Goal: Information Seeking & Learning: Learn about a topic

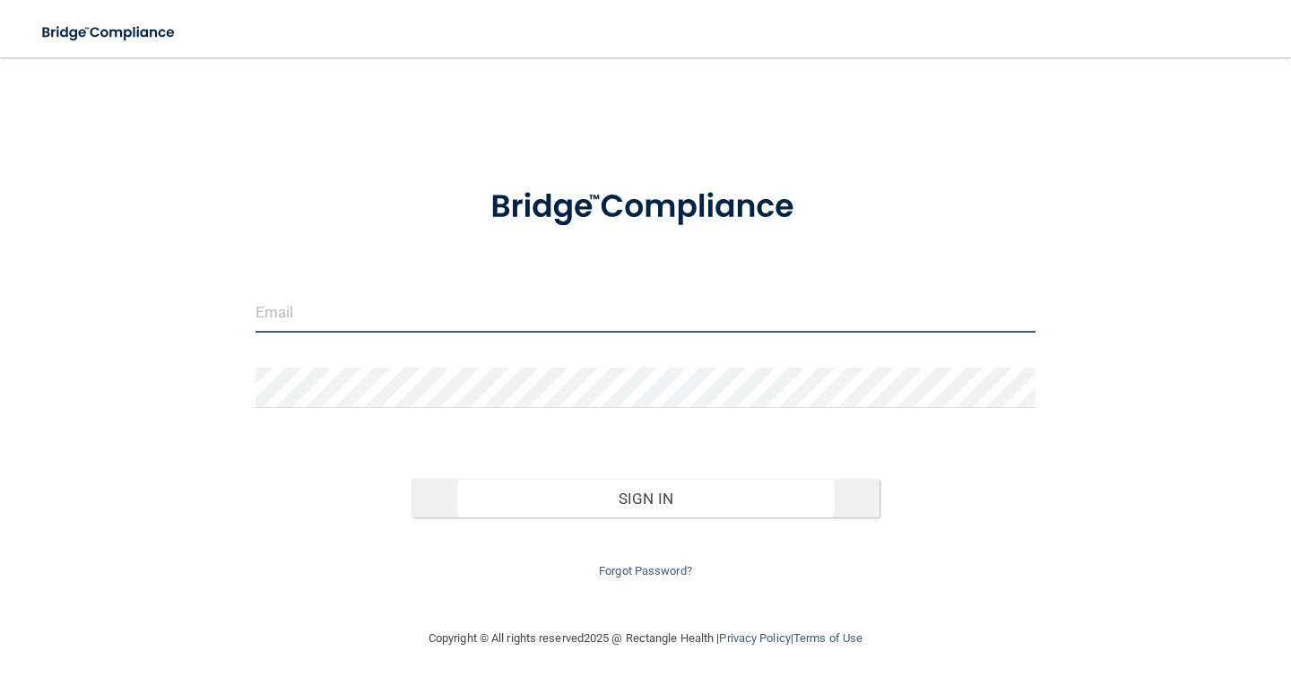
type input "[PERSON_NAME][EMAIL_ADDRESS][DOMAIN_NAME]"
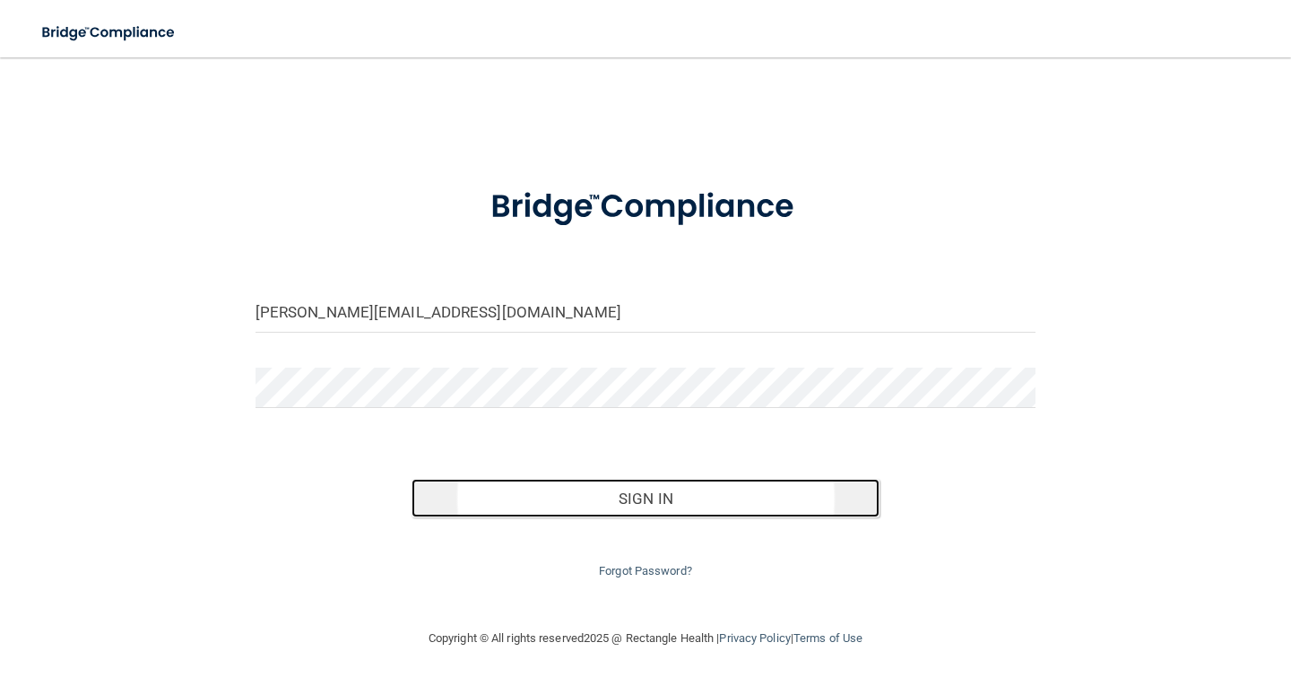
click at [705, 503] on button "Sign In" at bounding box center [645, 498] width 468 height 39
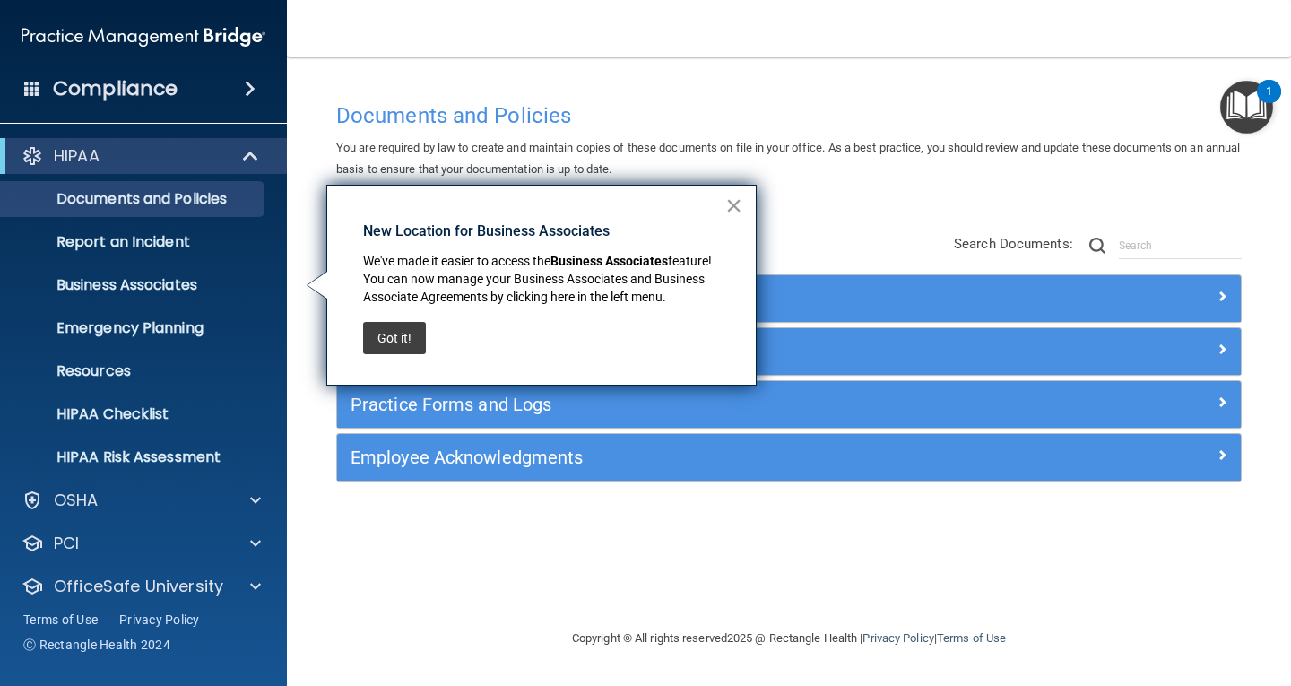
click at [733, 203] on button "×" at bounding box center [733, 205] width 17 height 29
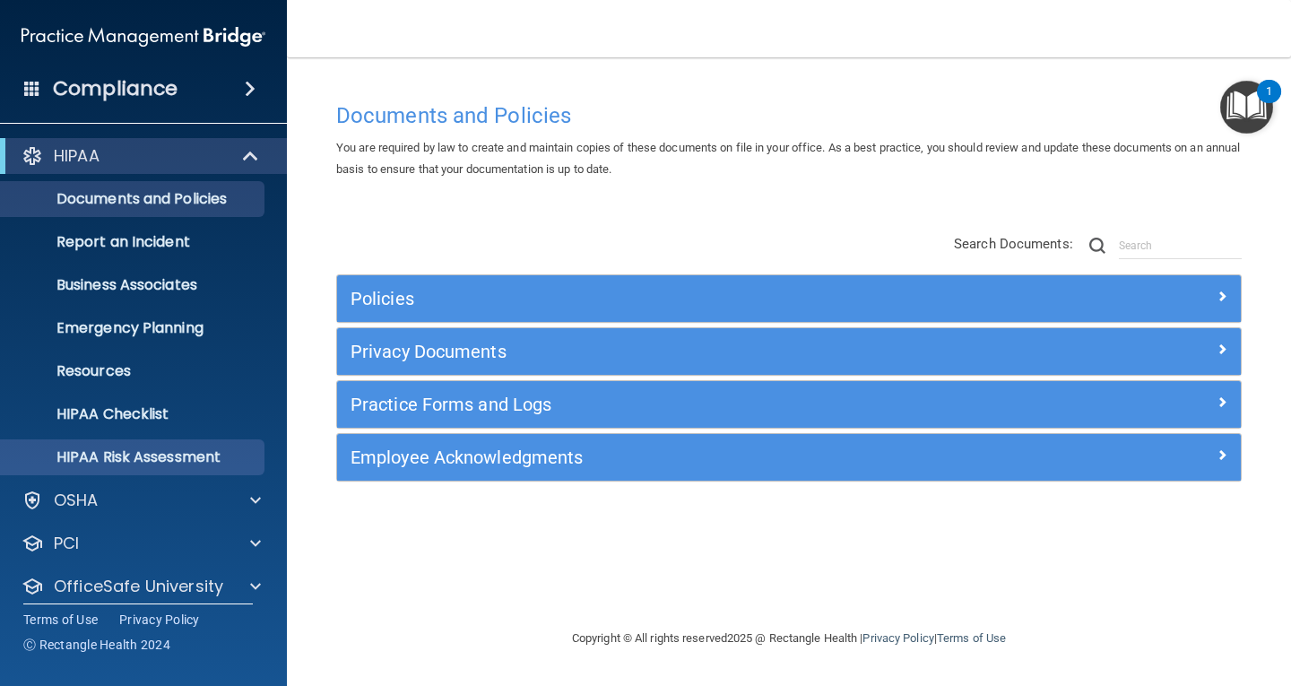
scroll to position [58, 0]
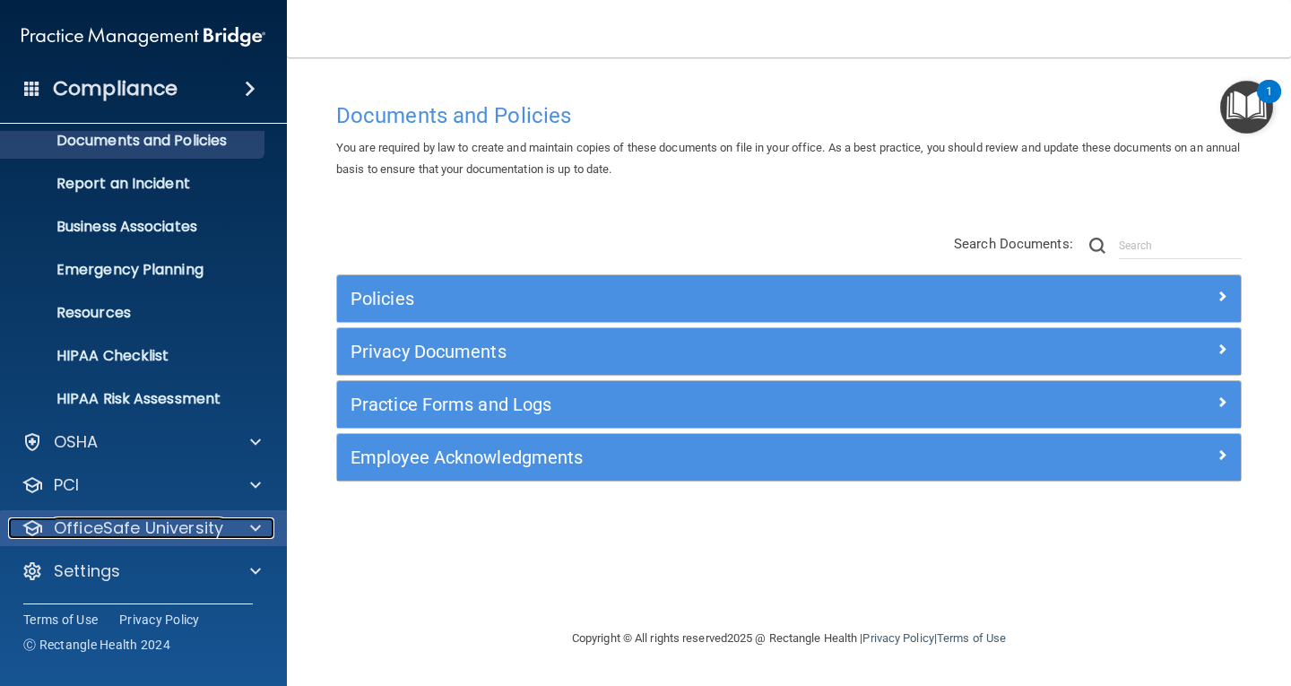
click at [239, 526] on div at bounding box center [252, 528] width 45 height 22
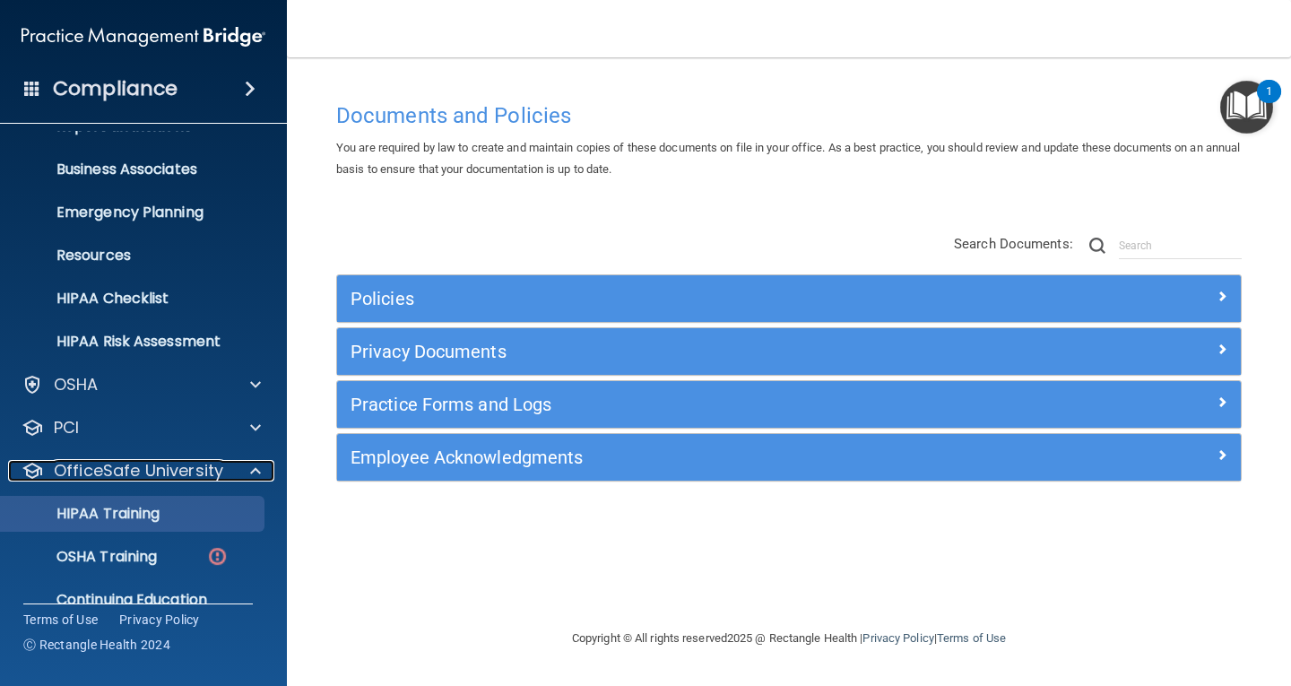
scroll to position [187, 0]
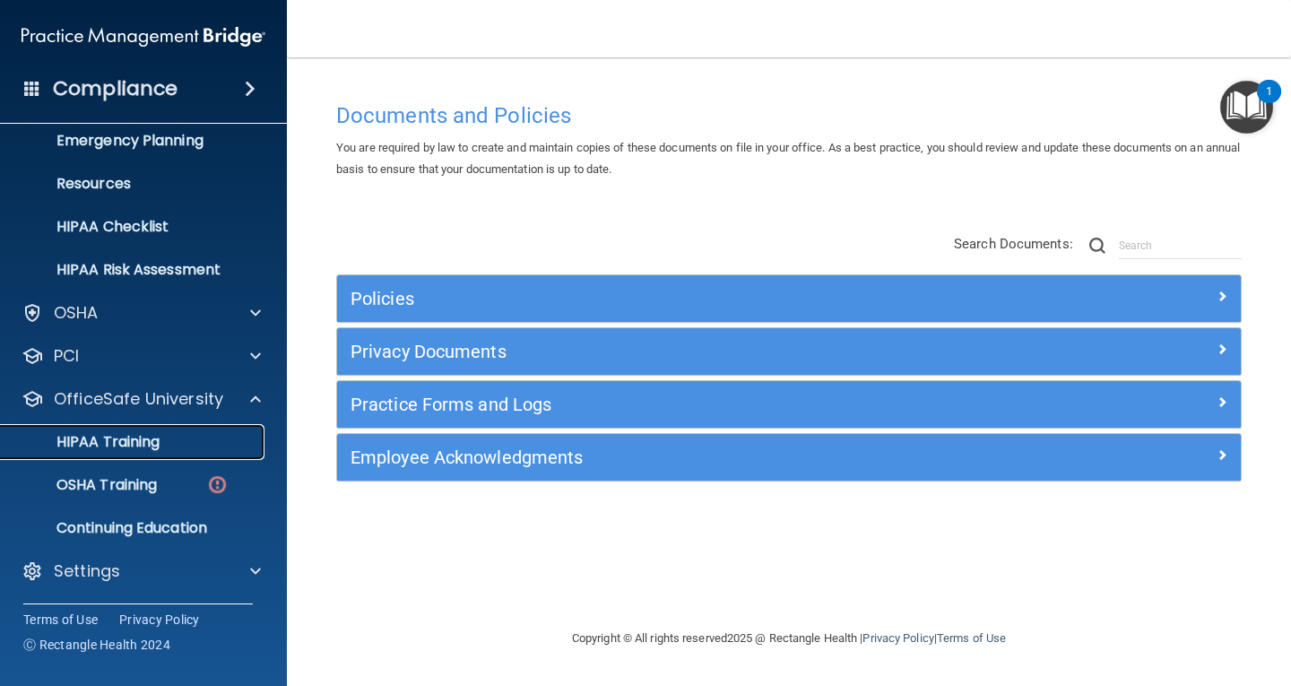
click at [127, 430] on link "HIPAA Training" at bounding box center [123, 442] width 282 height 36
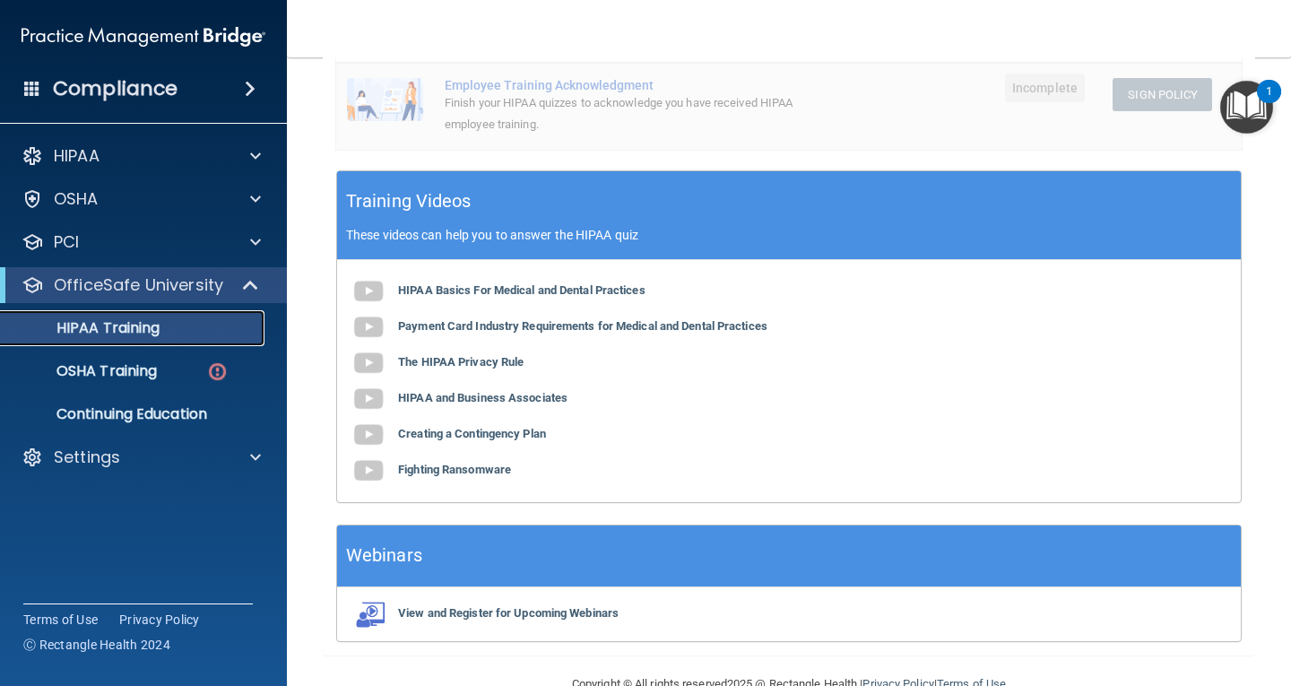
scroll to position [535, 0]
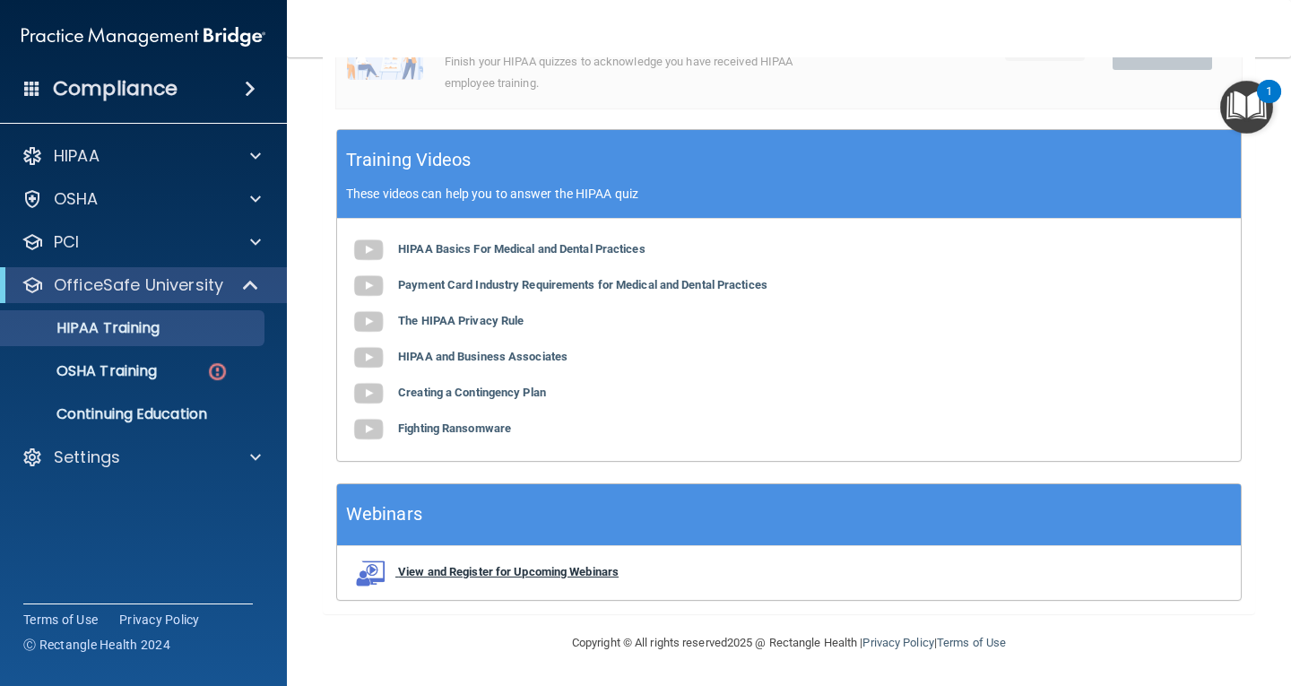
click at [432, 575] on b "View and Register for Upcoming Webinars" at bounding box center [508, 571] width 220 height 13
click at [151, 419] on p "Continuing Education" at bounding box center [134, 414] width 245 height 18
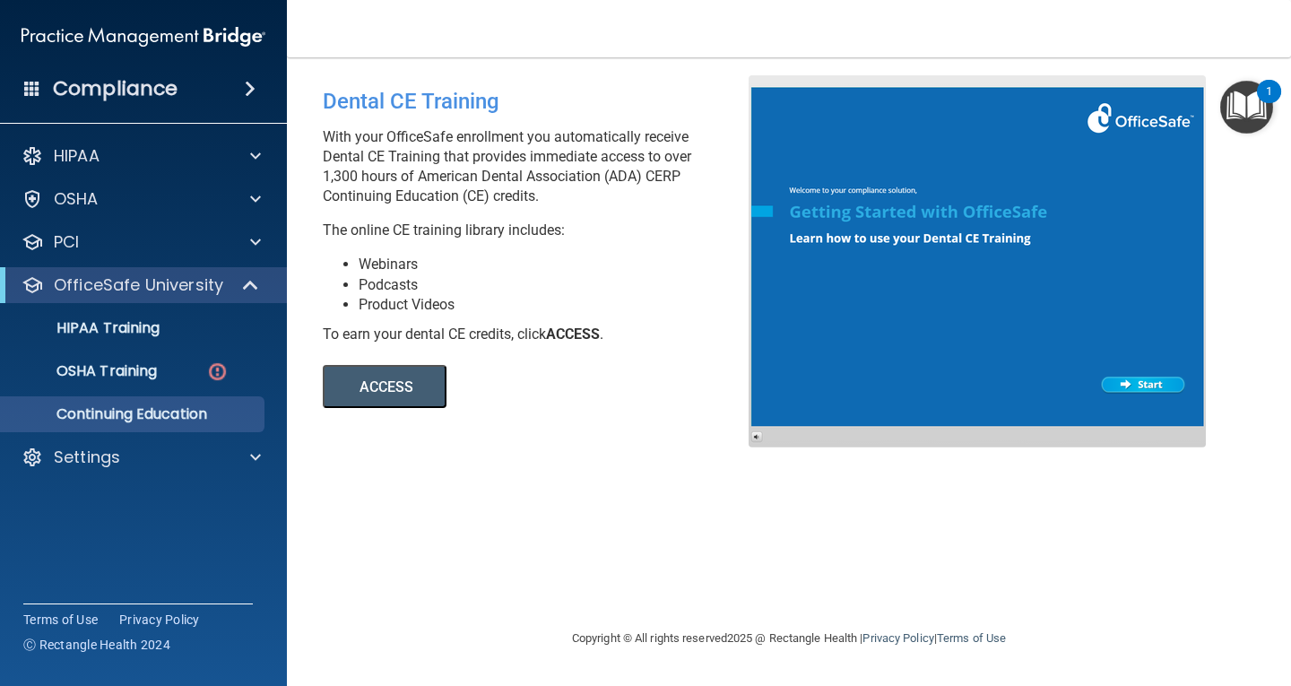
click at [385, 389] on button "ACCESS" at bounding box center [385, 386] width 124 height 43
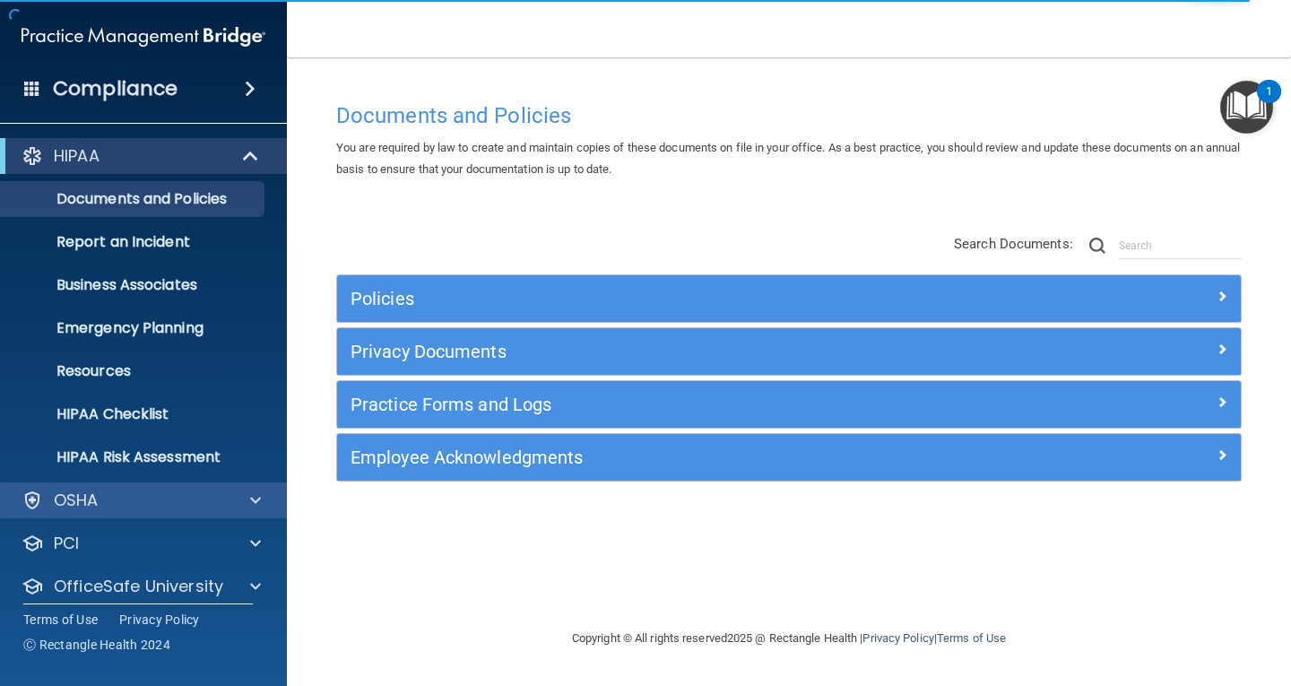
scroll to position [58, 0]
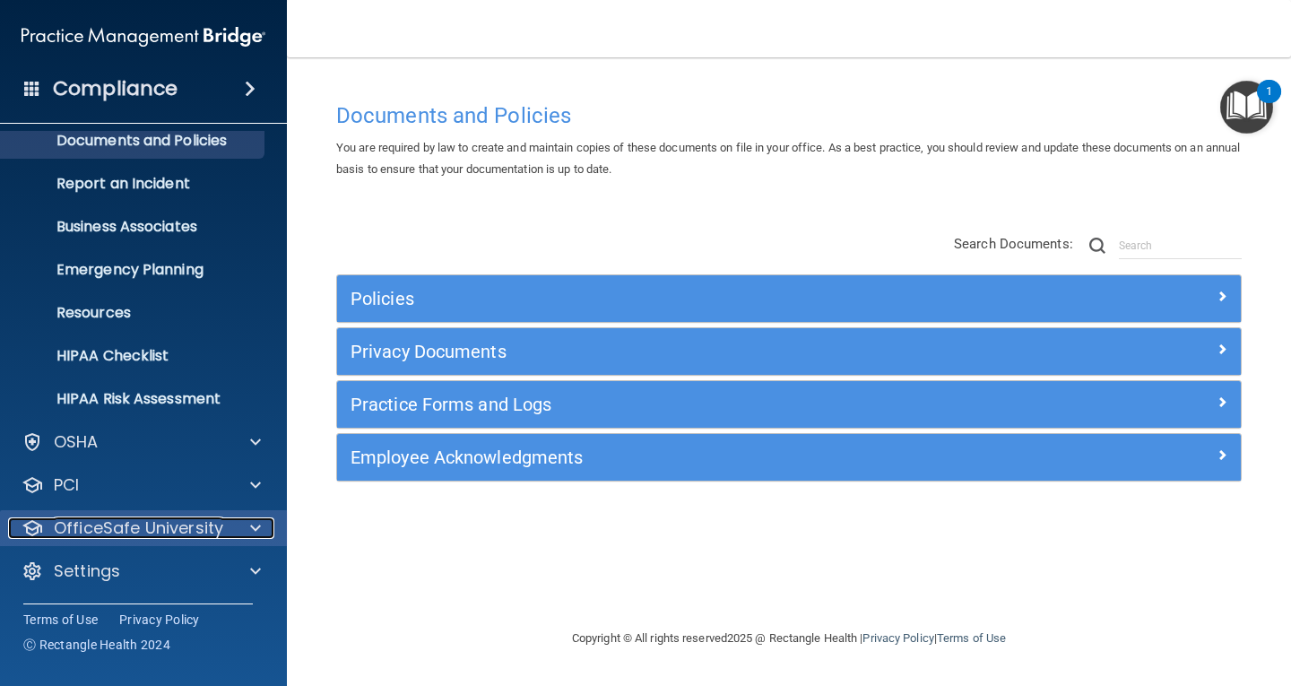
click at [172, 528] on p "OfficeSafe University" at bounding box center [138, 528] width 169 height 22
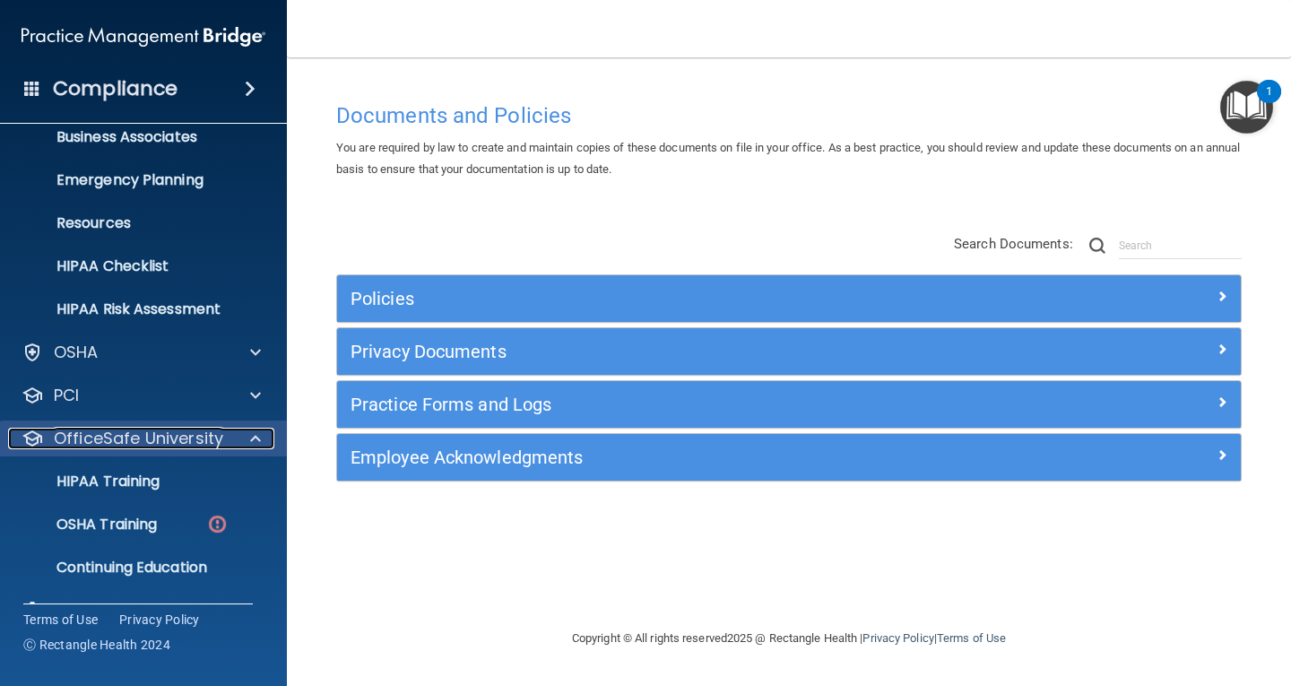
scroll to position [187, 0]
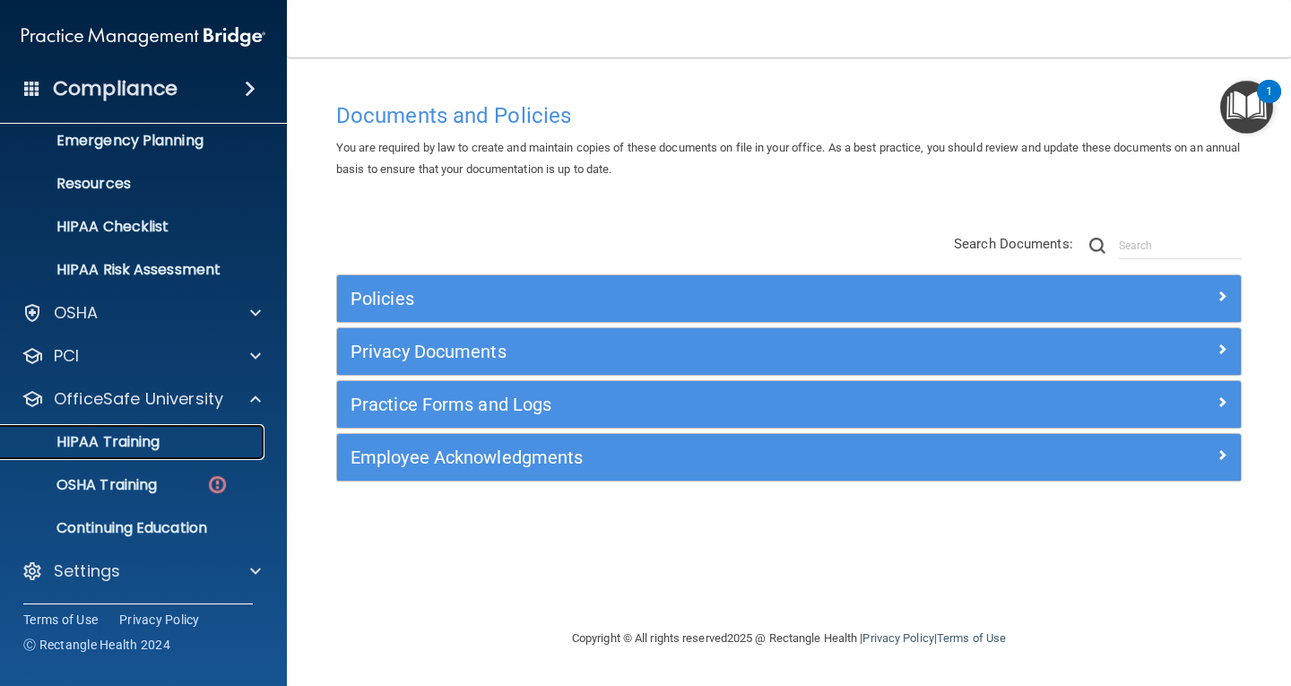
click at [124, 444] on p "HIPAA Training" at bounding box center [86, 442] width 148 height 18
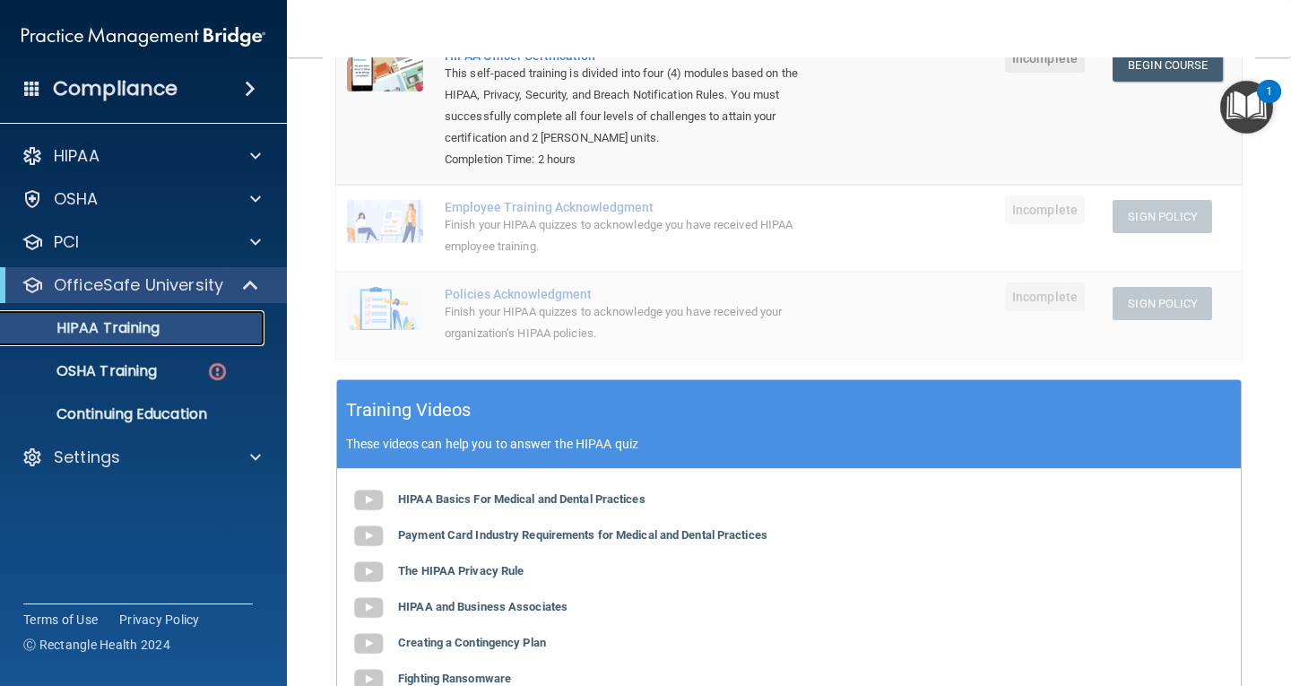
scroll to position [266, 0]
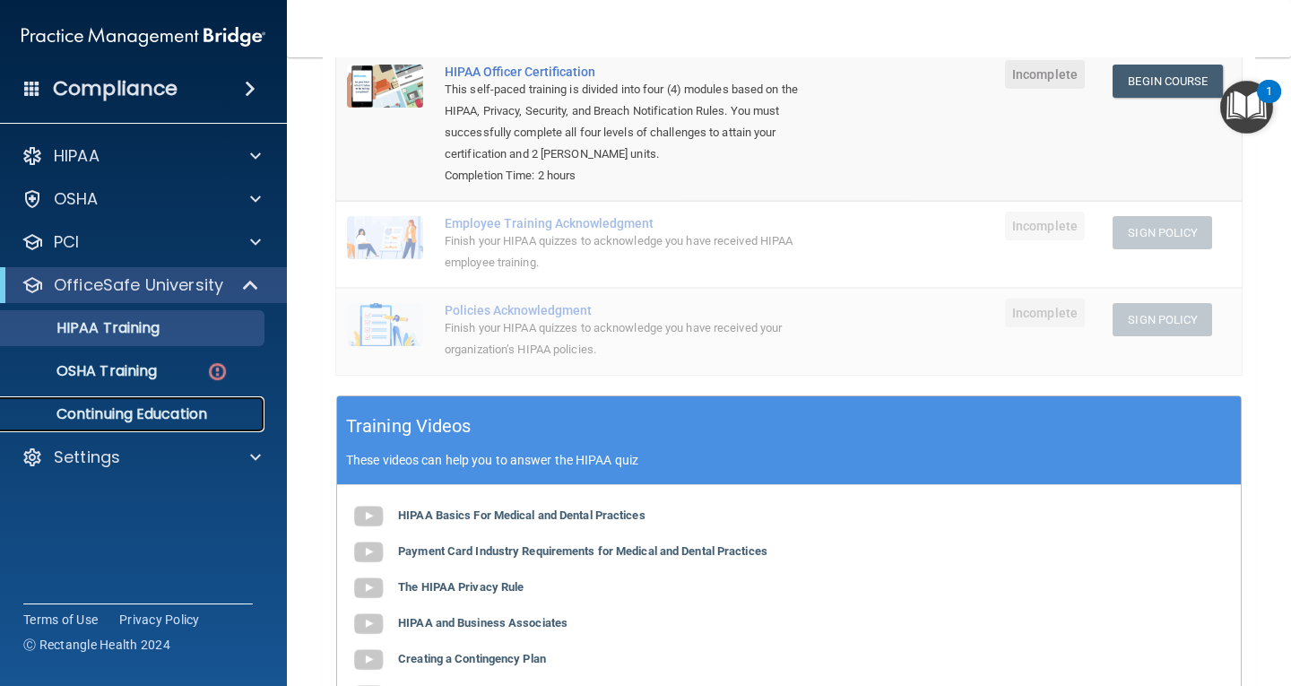
click at [116, 417] on p "Continuing Education" at bounding box center [134, 414] width 245 height 18
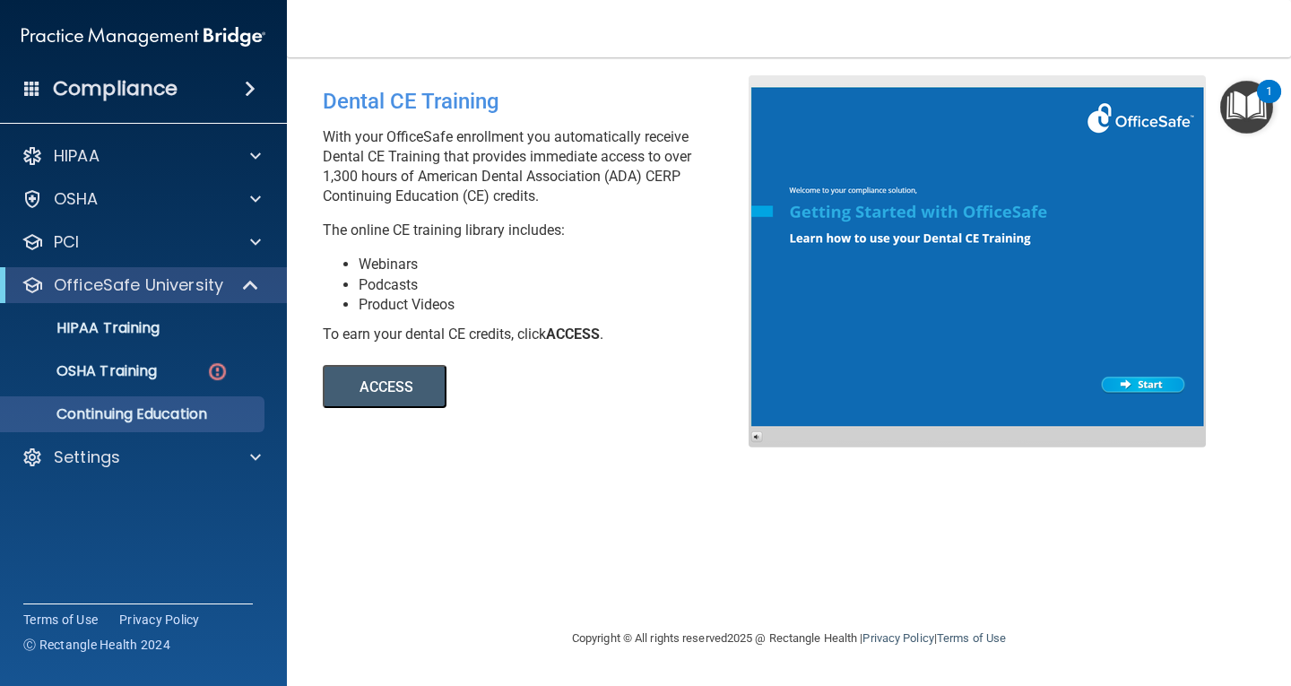
click at [401, 385] on button "ACCESS" at bounding box center [385, 386] width 124 height 43
click at [121, 212] on div "OSHA" at bounding box center [144, 199] width 288 height 36
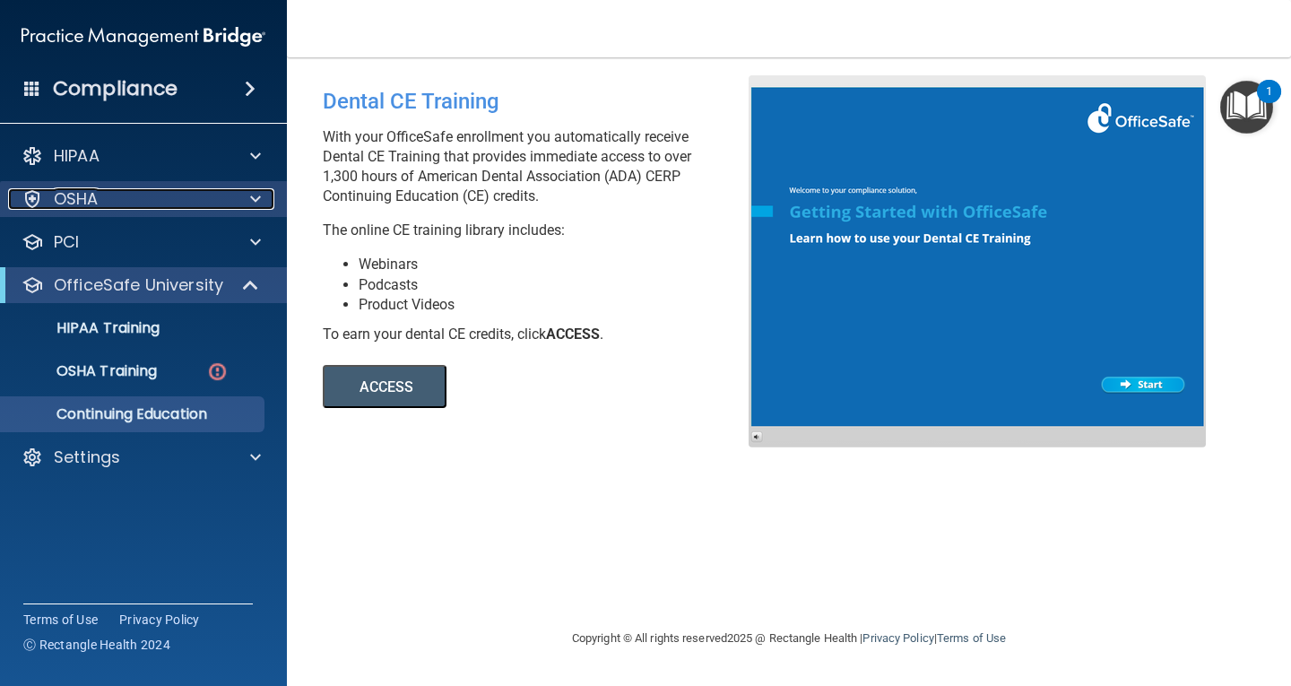
click at [254, 195] on span at bounding box center [255, 199] width 11 height 22
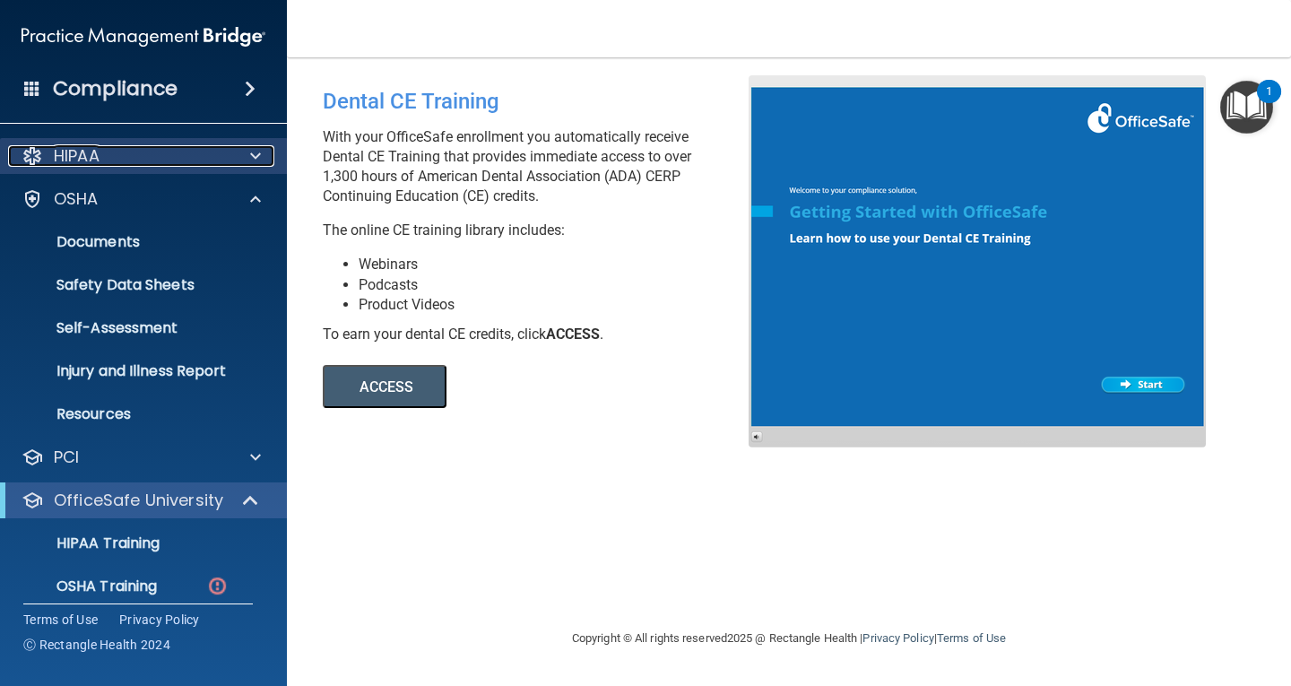
click at [256, 158] on span at bounding box center [255, 156] width 11 height 22
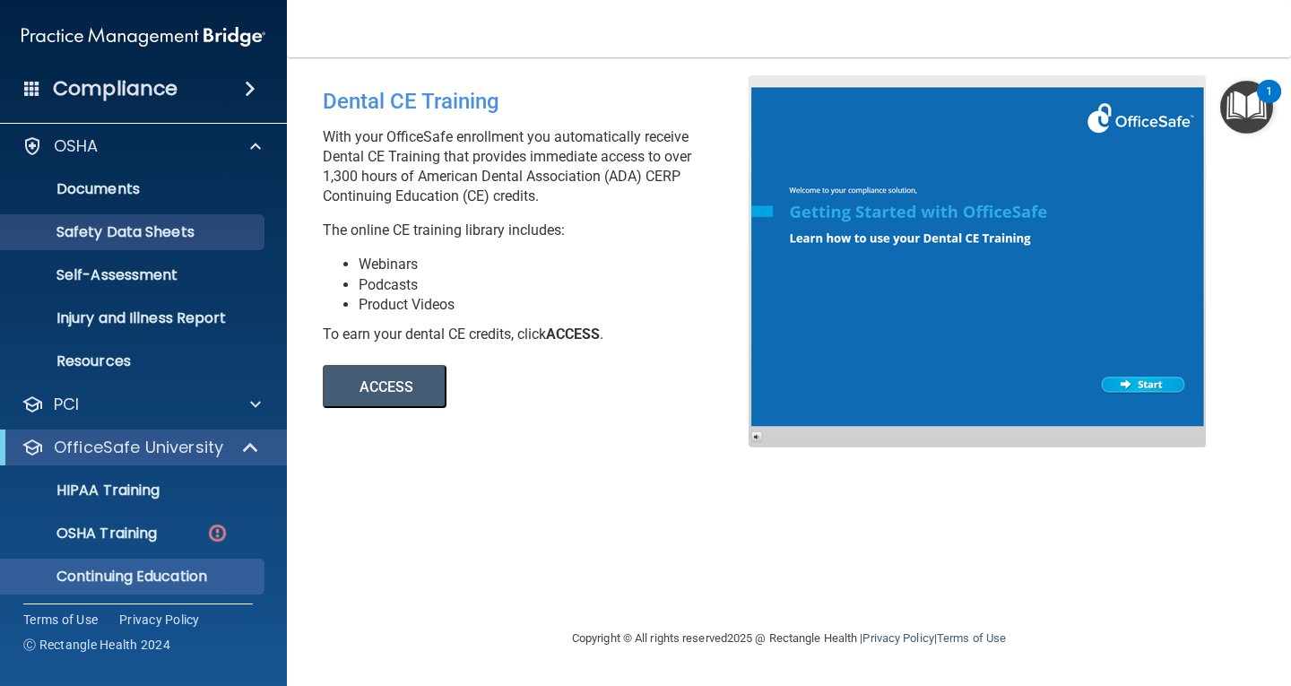
scroll to position [402, 0]
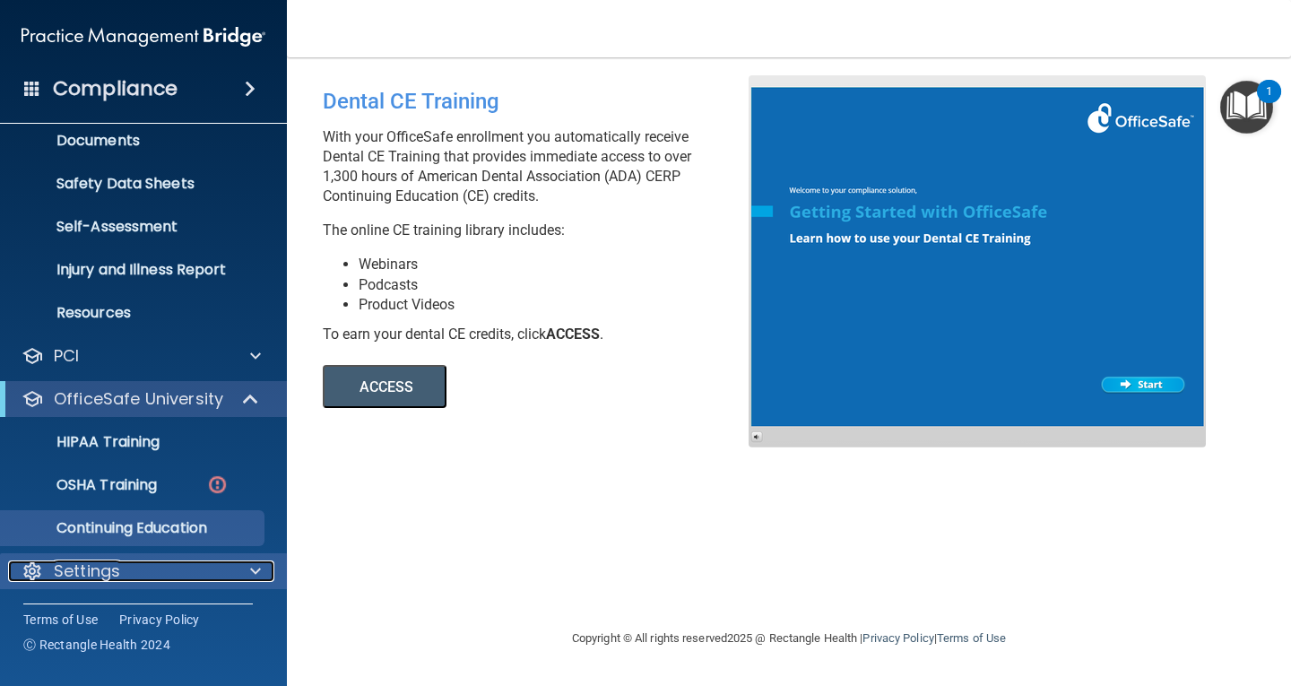
click at [249, 569] on div at bounding box center [252, 571] width 45 height 22
click at [255, 571] on span at bounding box center [255, 570] width 11 height 22
click at [254, 570] on span at bounding box center [255, 571] width 11 height 22
click at [254, 570] on span at bounding box center [255, 570] width 11 height 22
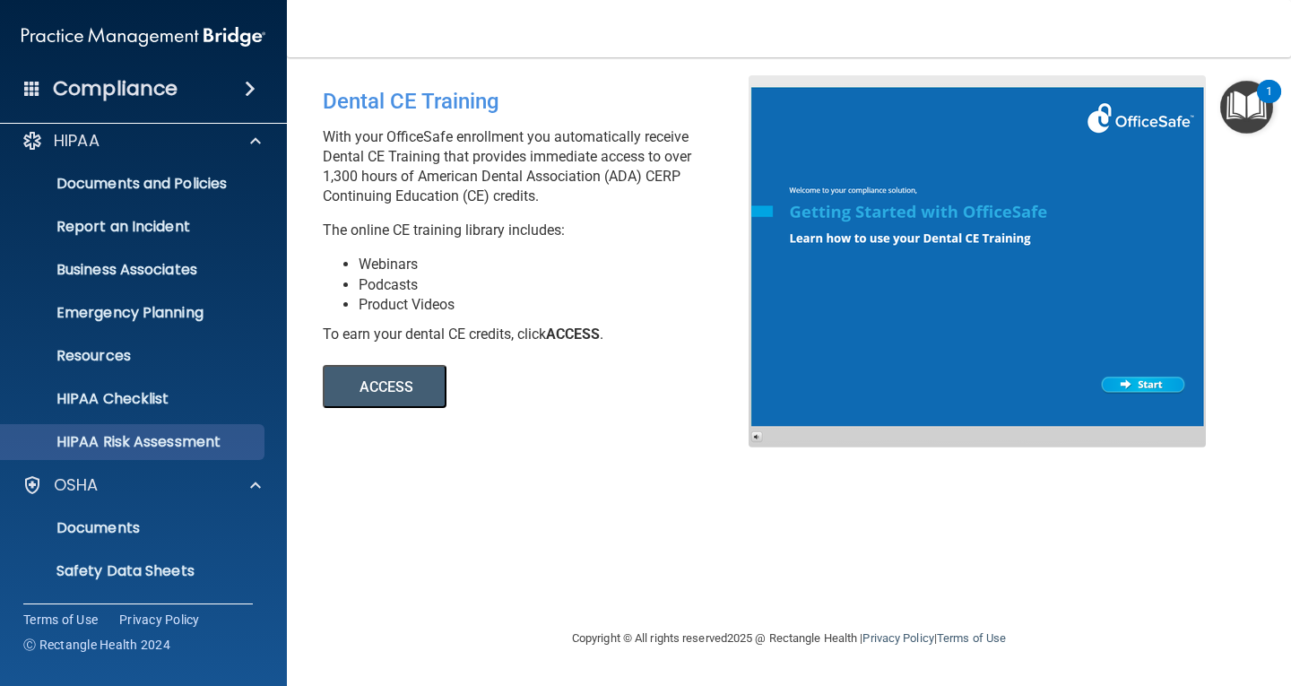
scroll to position [0, 0]
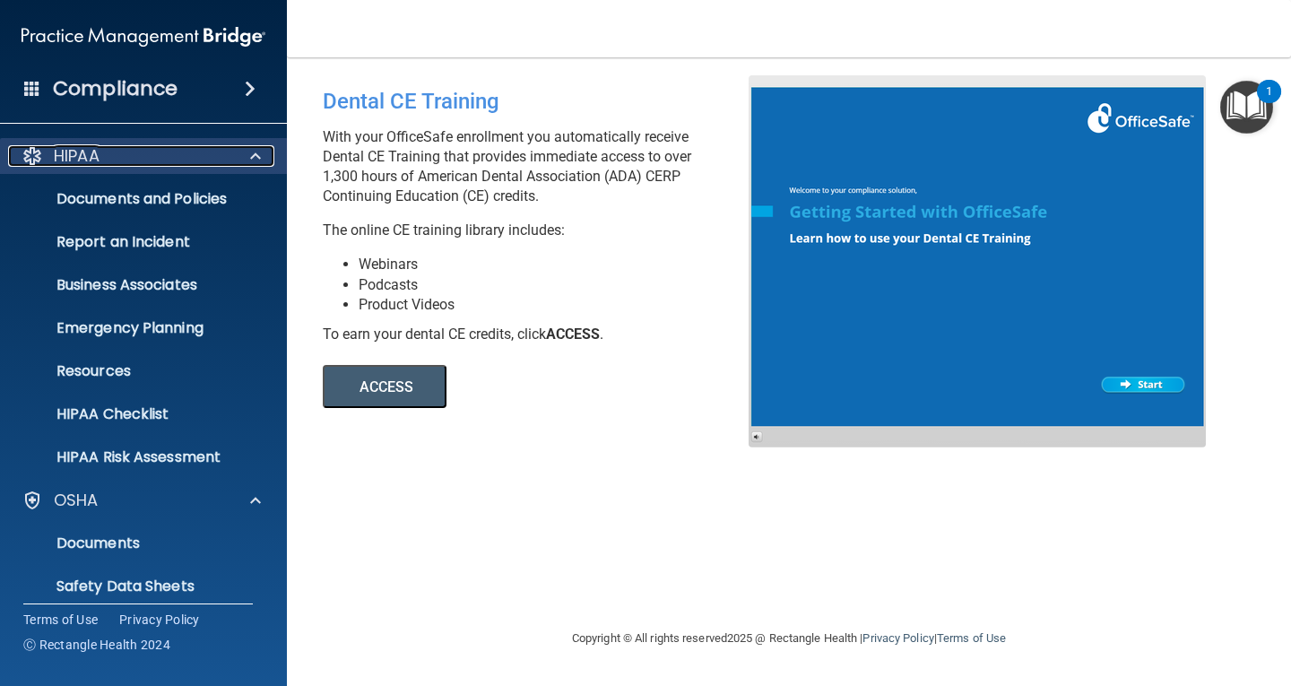
click at [90, 147] on p "HIPAA" at bounding box center [77, 156] width 46 height 22
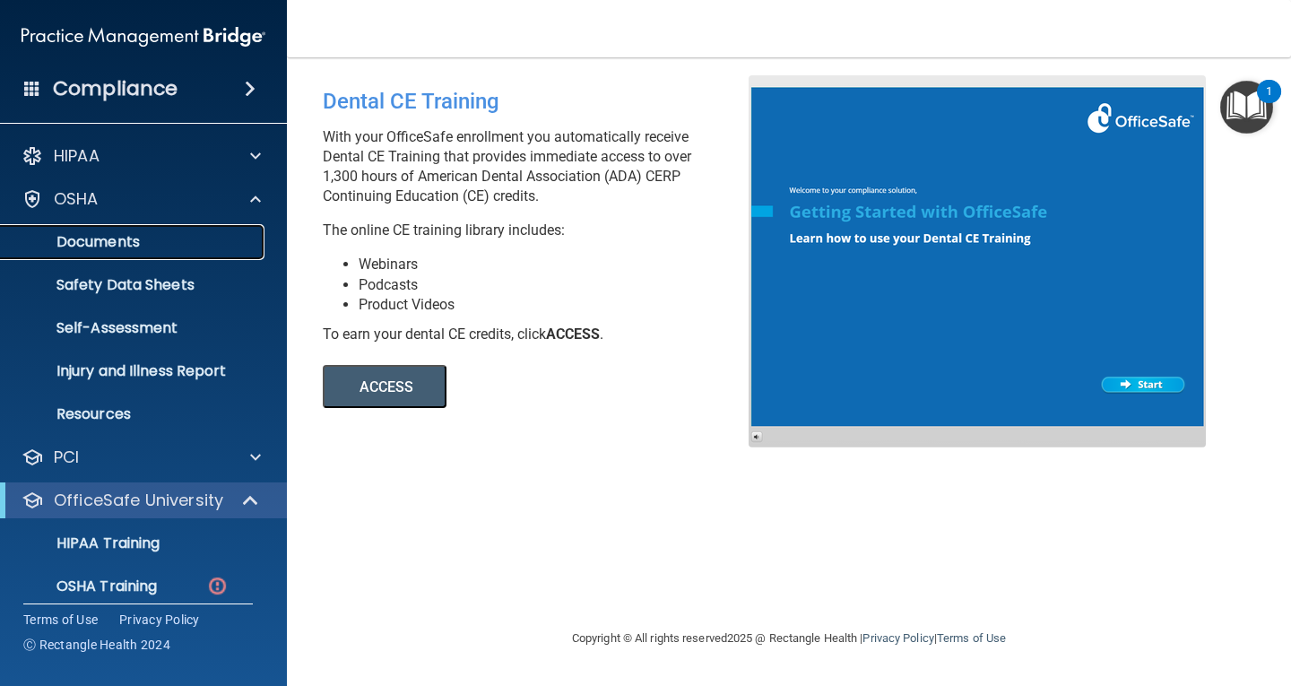
click at [110, 237] on p "Documents" at bounding box center [134, 242] width 245 height 18
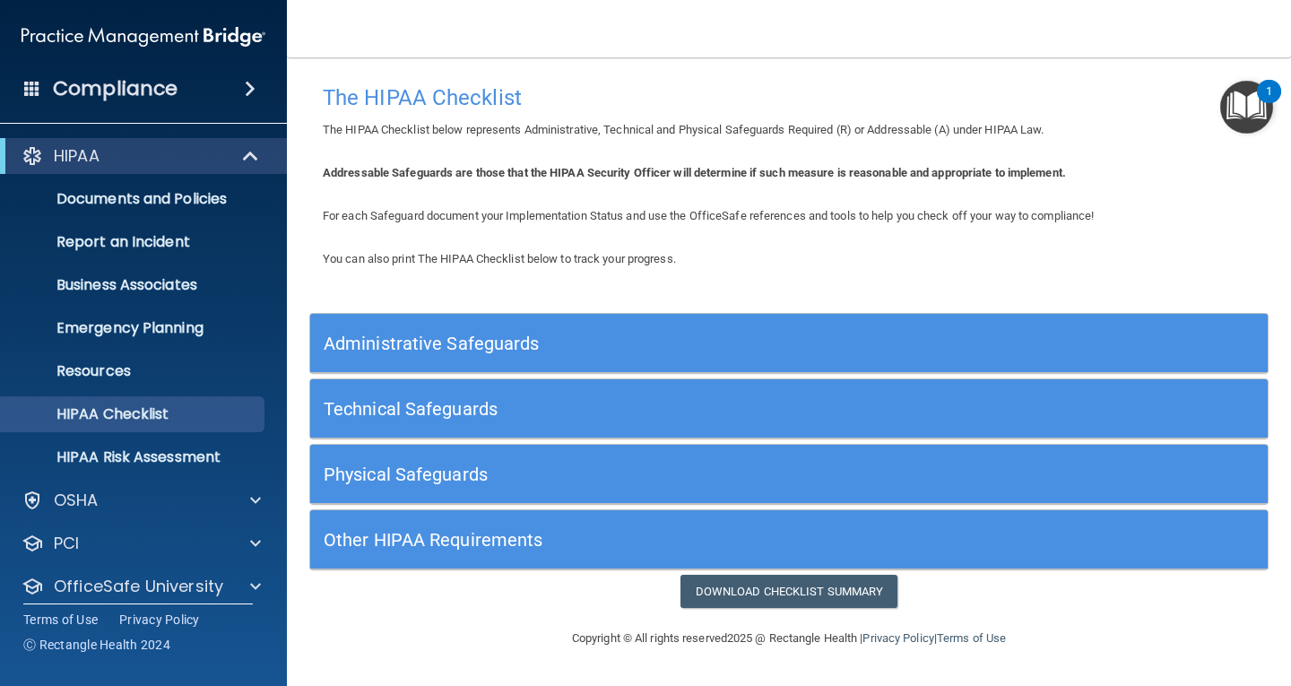
click at [530, 550] on div "Other HIPAA Requirements" at bounding box center [669, 539] width 718 height 40
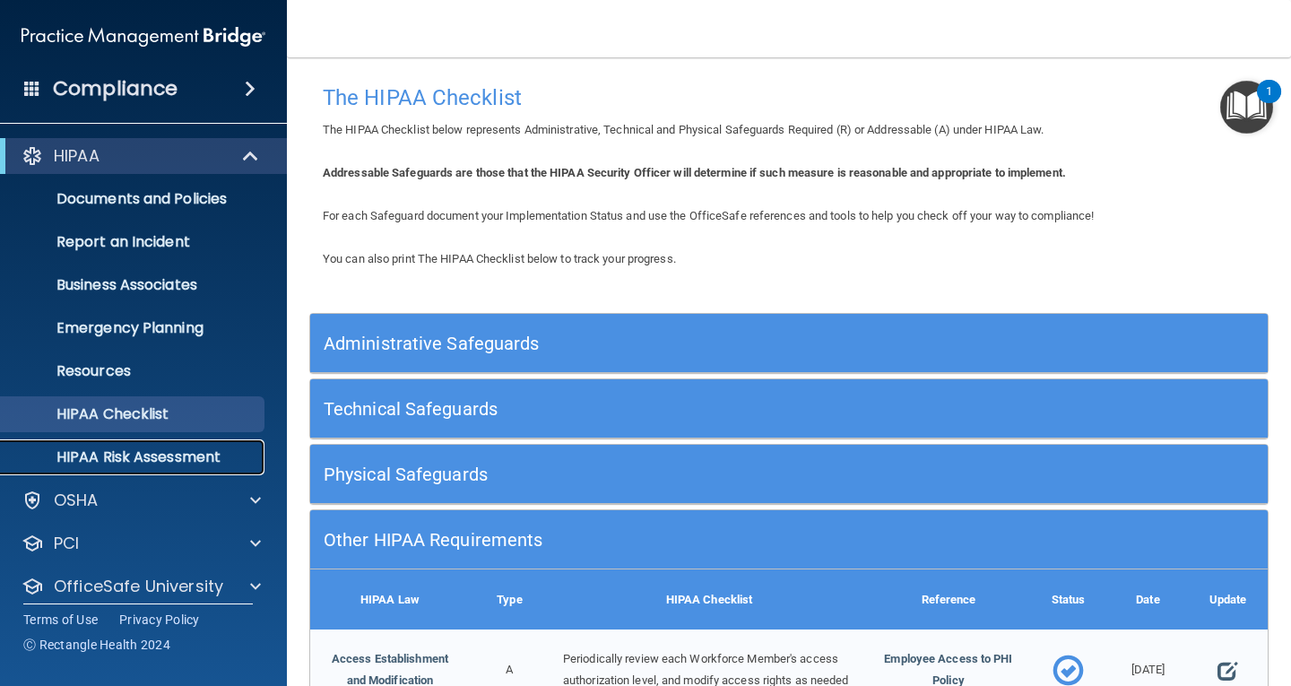
click at [169, 464] on p "HIPAA Risk Assessment" at bounding box center [134, 457] width 245 height 18
